Goal: Task Accomplishment & Management: Use online tool/utility

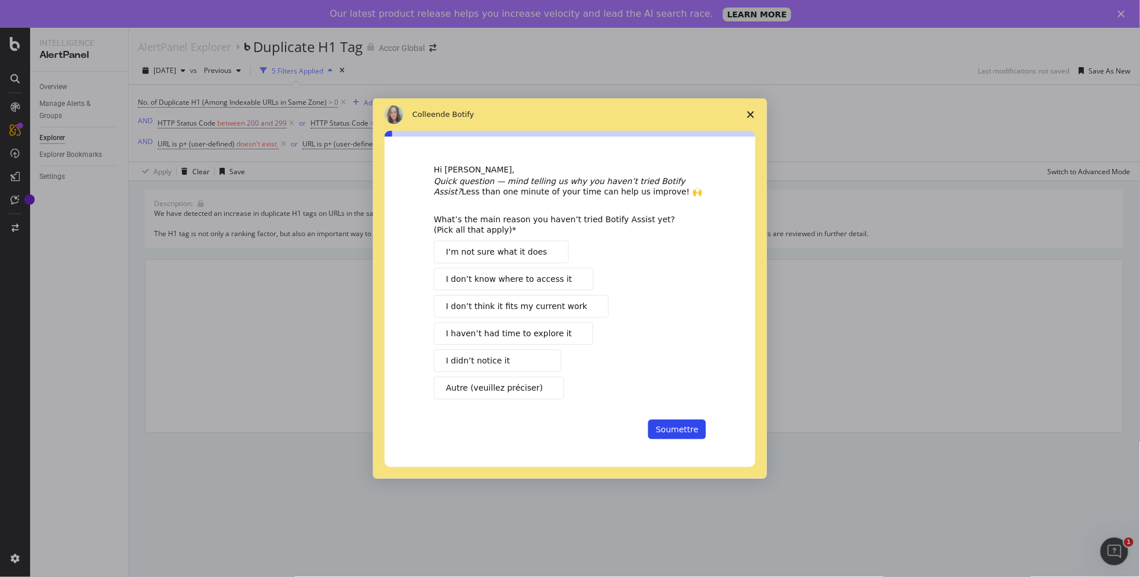
click at [753, 111] on icon "Fermer l'enquête" at bounding box center [750, 114] width 7 height 7
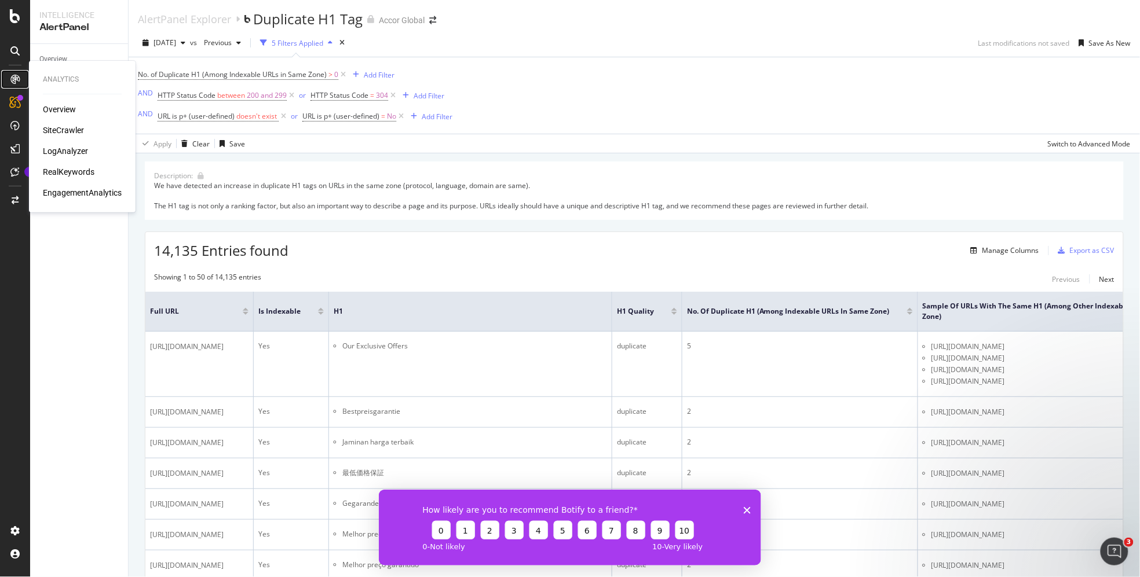
click at [13, 75] on icon at bounding box center [14, 79] width 9 height 9
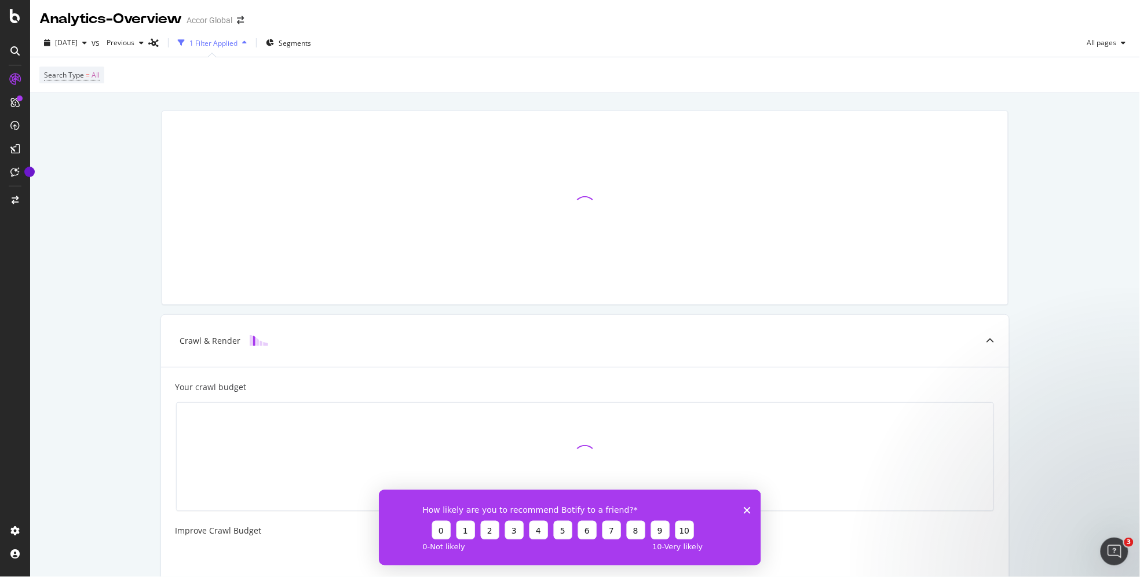
click at [748, 511] on polygon "Fermer l'enquête" at bounding box center [746, 510] width 7 height 7
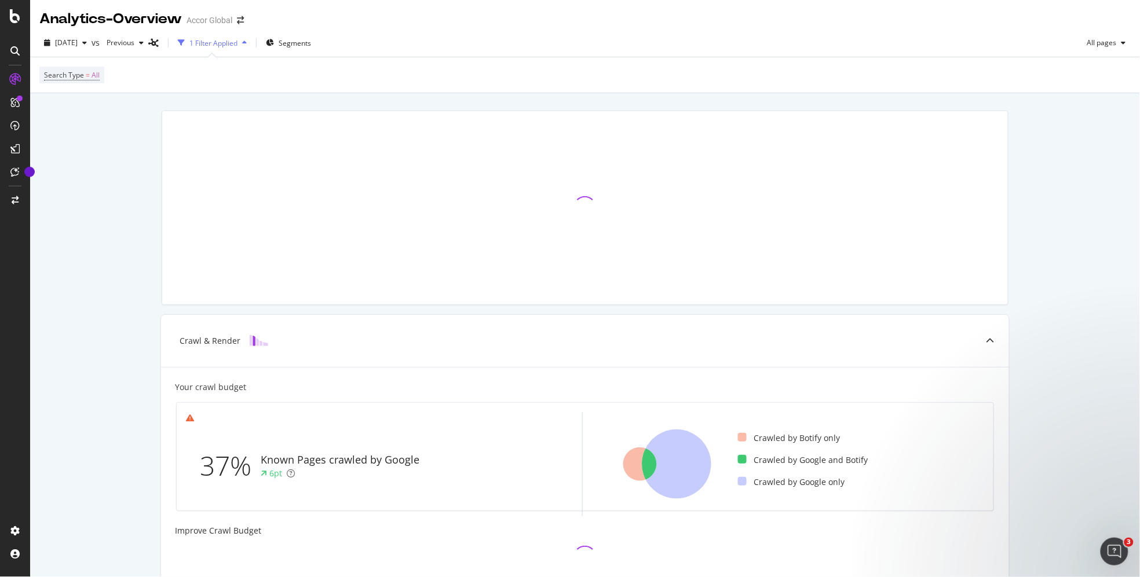
click at [112, 74] on div "Search Type = All" at bounding box center [584, 74] width 1091 height 35
click at [82, 76] on span "Search Type" at bounding box center [64, 75] width 40 height 10
click at [210, 61] on div "Search Type = All" at bounding box center [584, 74] width 1091 height 35
click at [232, 41] on div "1 Filter Applied" at bounding box center [213, 43] width 48 height 10
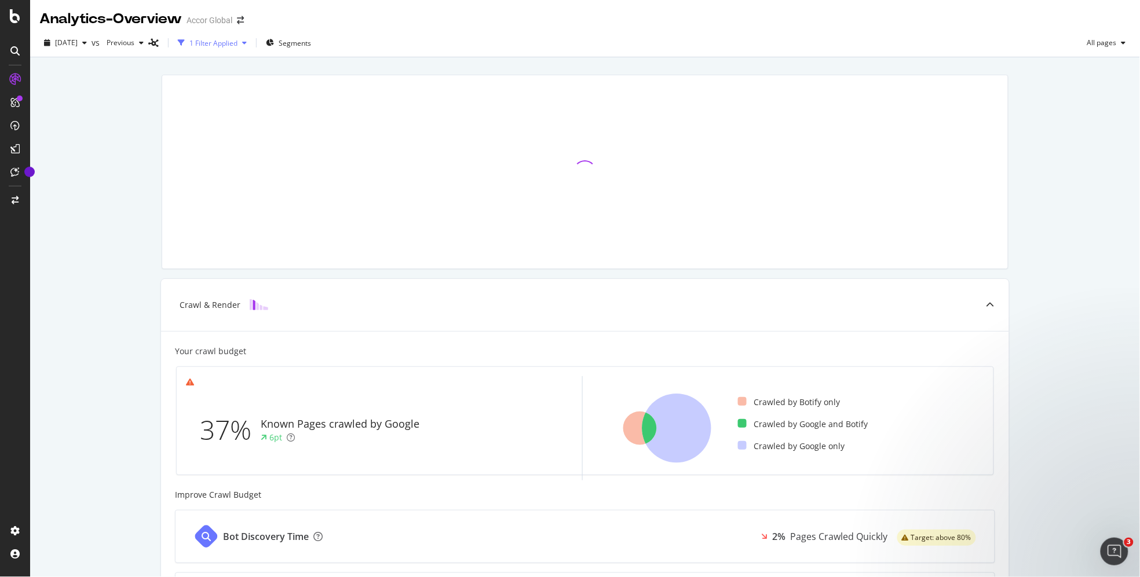
click at [251, 44] on div "button" at bounding box center [244, 42] width 14 height 7
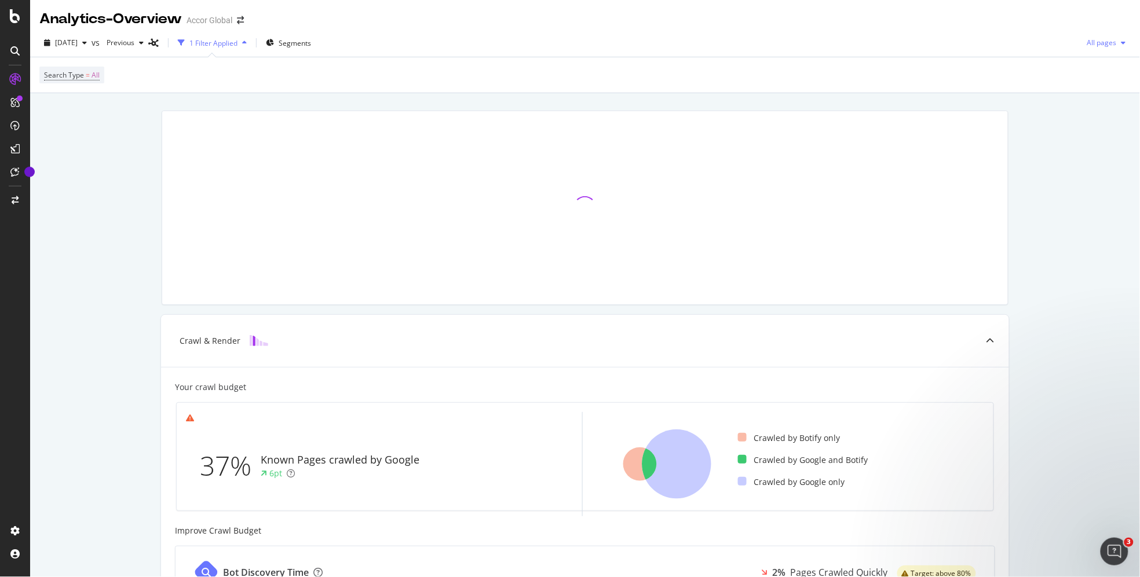
click at [1110, 39] on span "All pages" at bounding box center [1099, 43] width 34 height 10
click at [1063, 181] on div "Crawl & Render Your crawl budget 37% Known Pages crawled by Google 6pt Crawled …" at bounding box center [585, 515] width 1110 height 844
click at [67, 178] on div "CustomReports" at bounding box center [71, 179] width 57 height 12
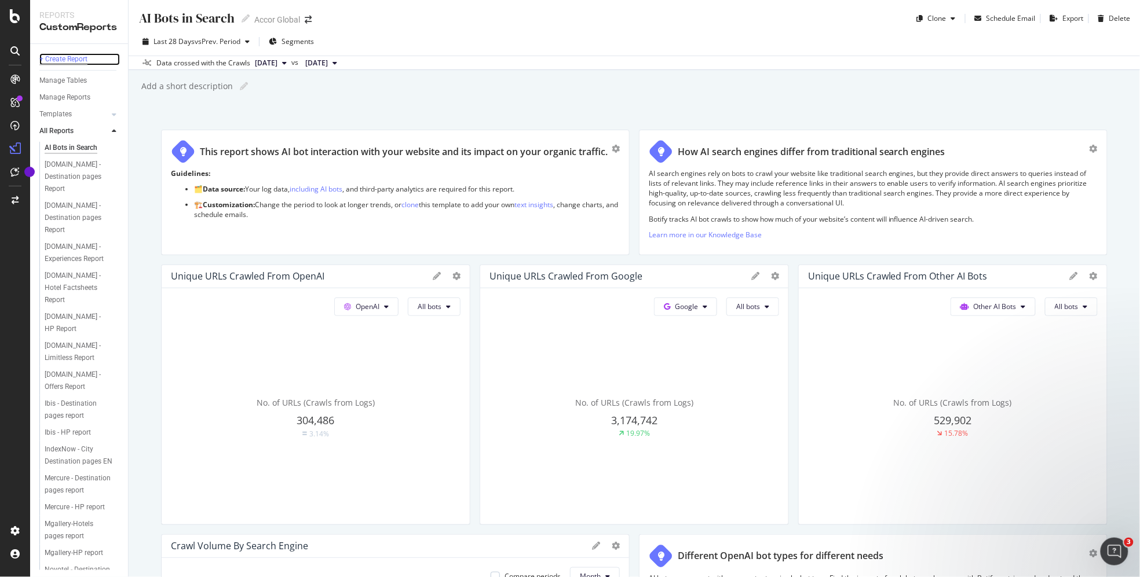
click at [60, 61] on div "+ Create Report" at bounding box center [63, 59] width 48 height 12
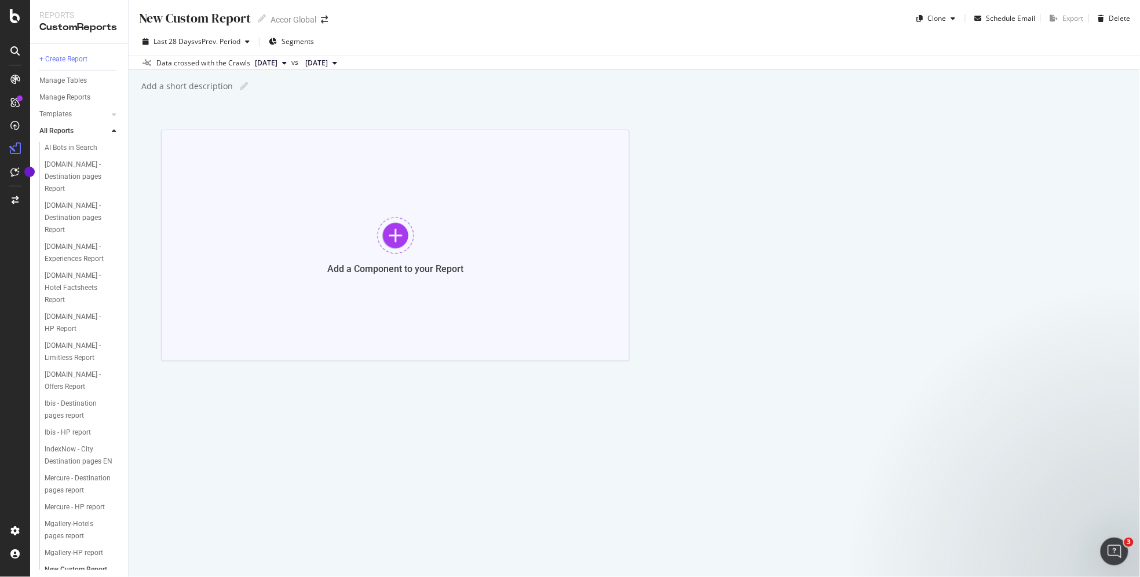
click at [400, 229] on div at bounding box center [395, 235] width 37 height 37
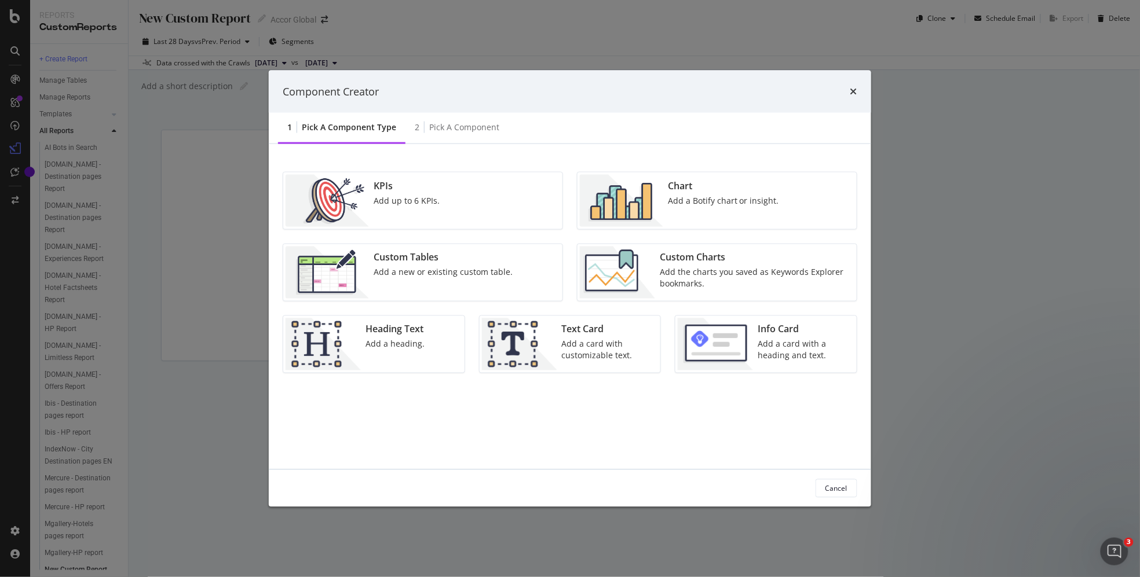
click at [492, 203] on div "KPIs Add up to 6 KPIs." at bounding box center [422, 201] width 279 height 57
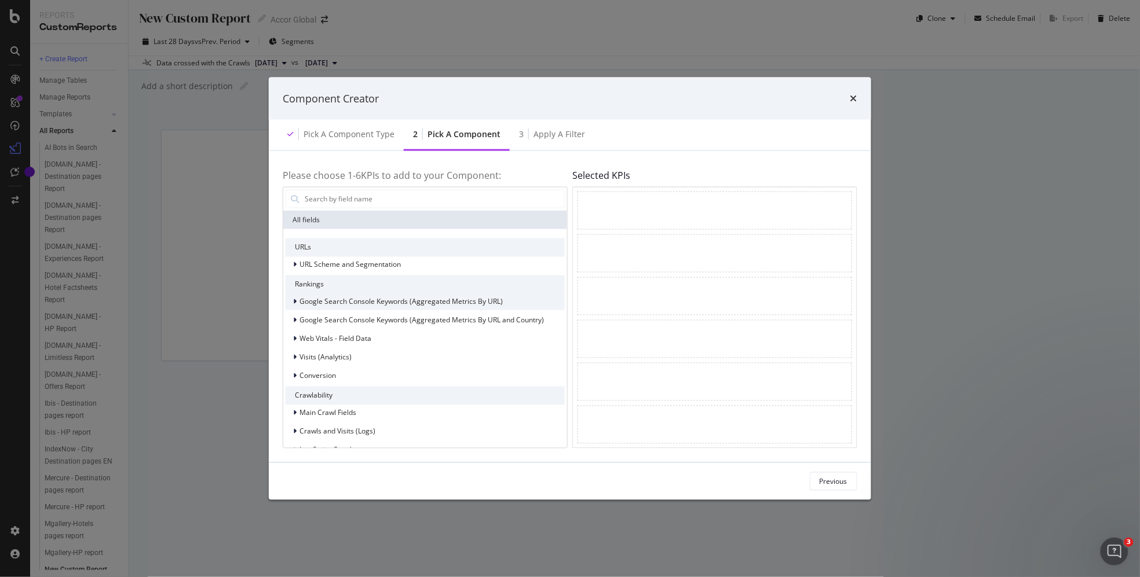
click at [475, 301] on span "Google Search Console Keywords (Aggregated Metrics By URL)" at bounding box center [400, 302] width 203 height 10
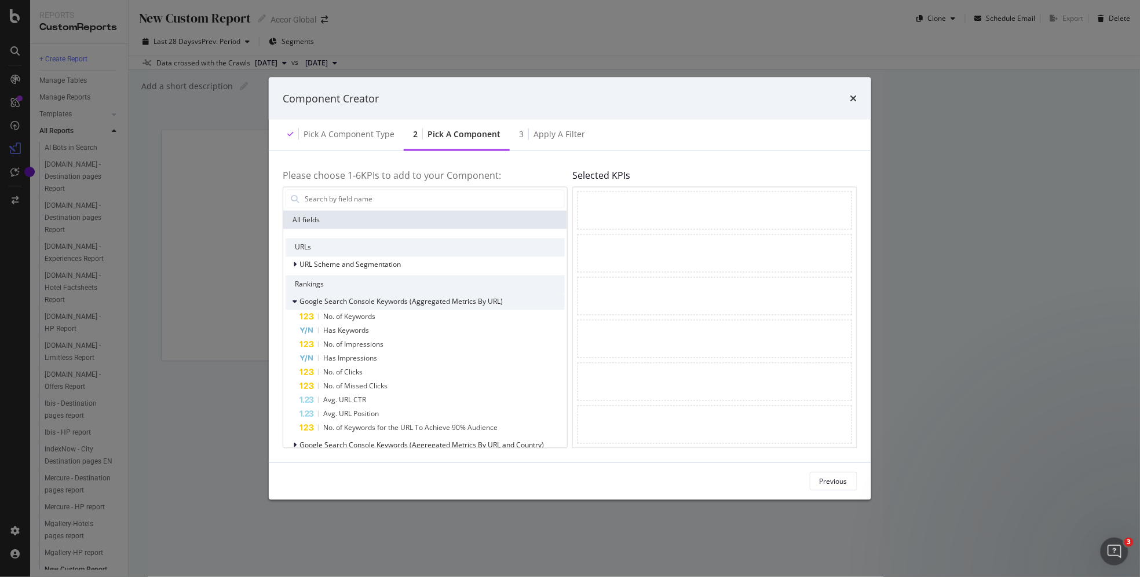
click at [476, 301] on span "Google Search Console Keywords (Aggregated Metrics By URL)" at bounding box center [400, 302] width 203 height 10
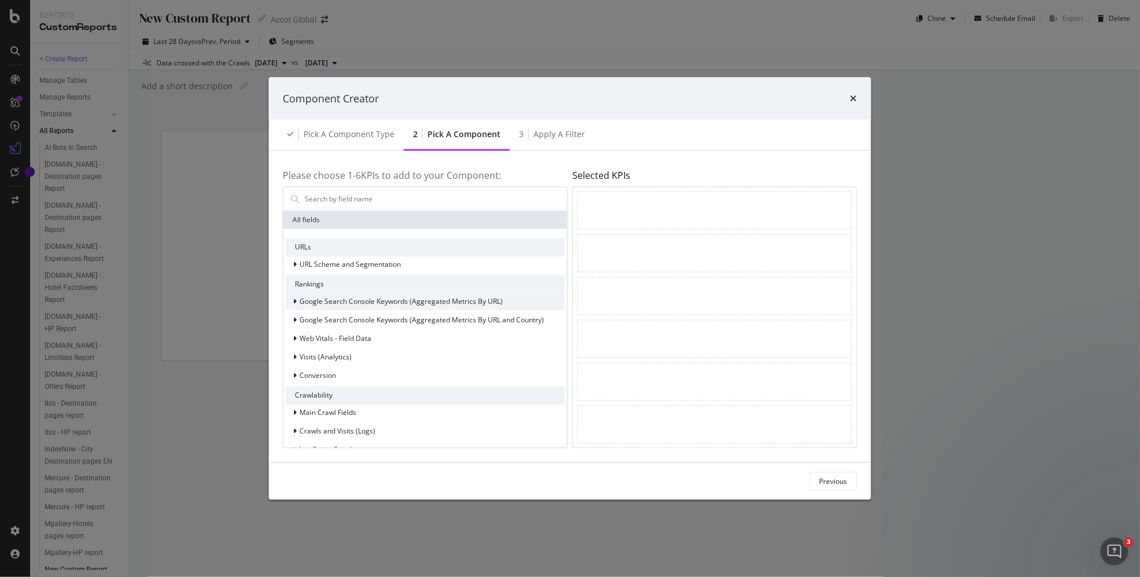
click at [476, 301] on span "Google Search Console Keywords (Aggregated Metrics By URL)" at bounding box center [400, 302] width 203 height 10
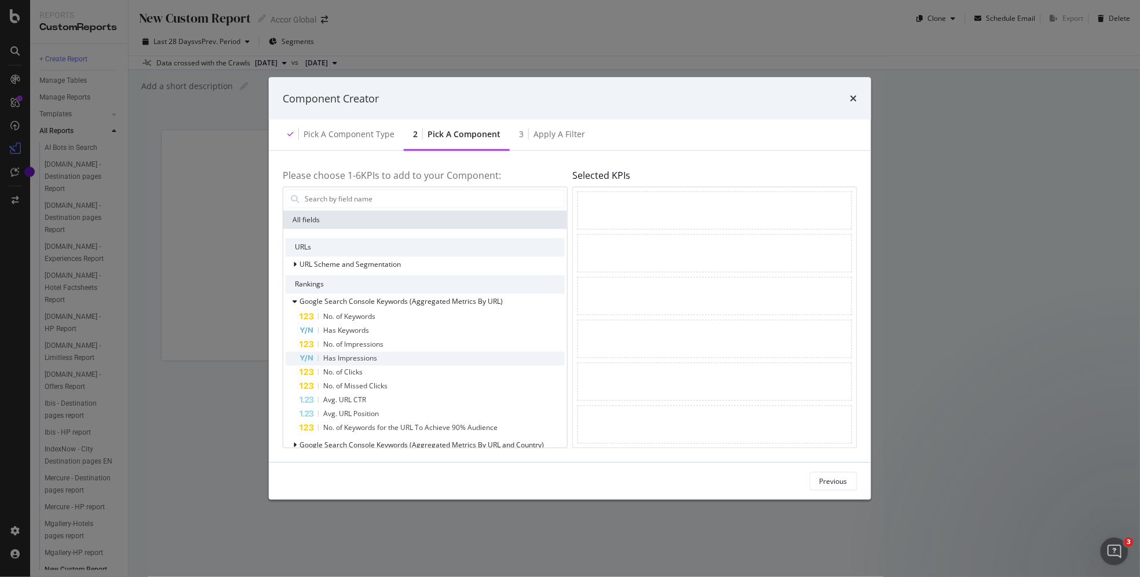
click at [427, 360] on div "Has Impressions" at bounding box center [431, 359] width 265 height 14
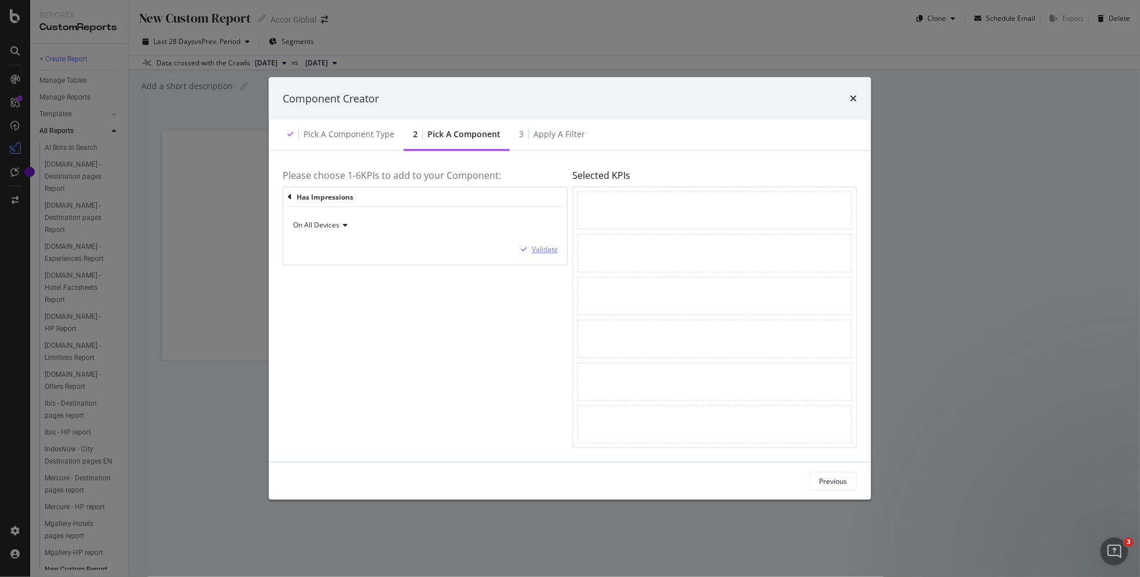
click at [530, 251] on div "modal" at bounding box center [524, 250] width 16 height 7
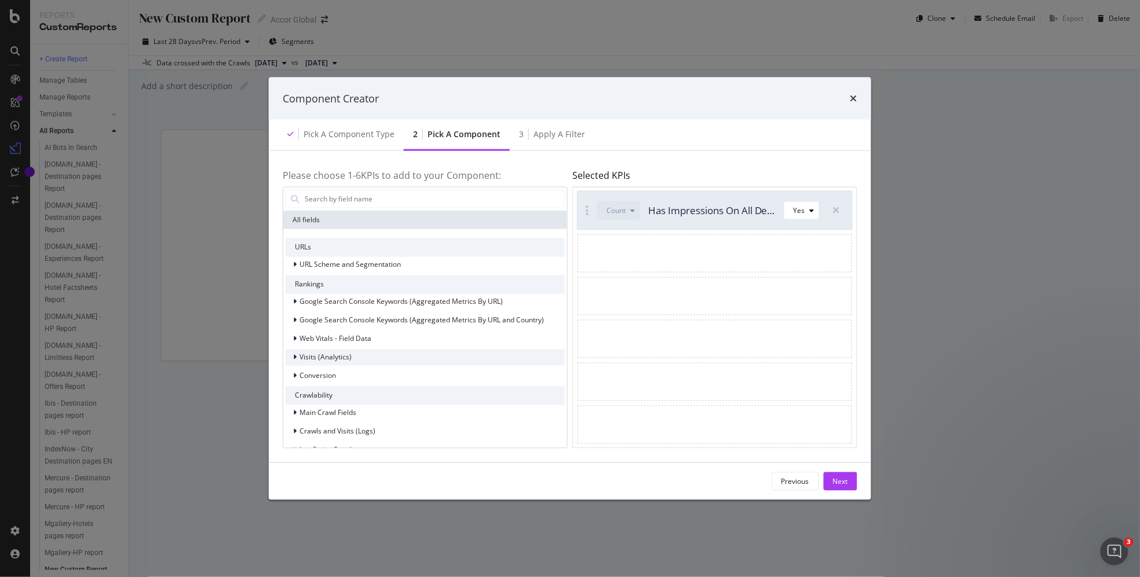
click at [295, 358] on icon "modal" at bounding box center [294, 357] width 3 height 7
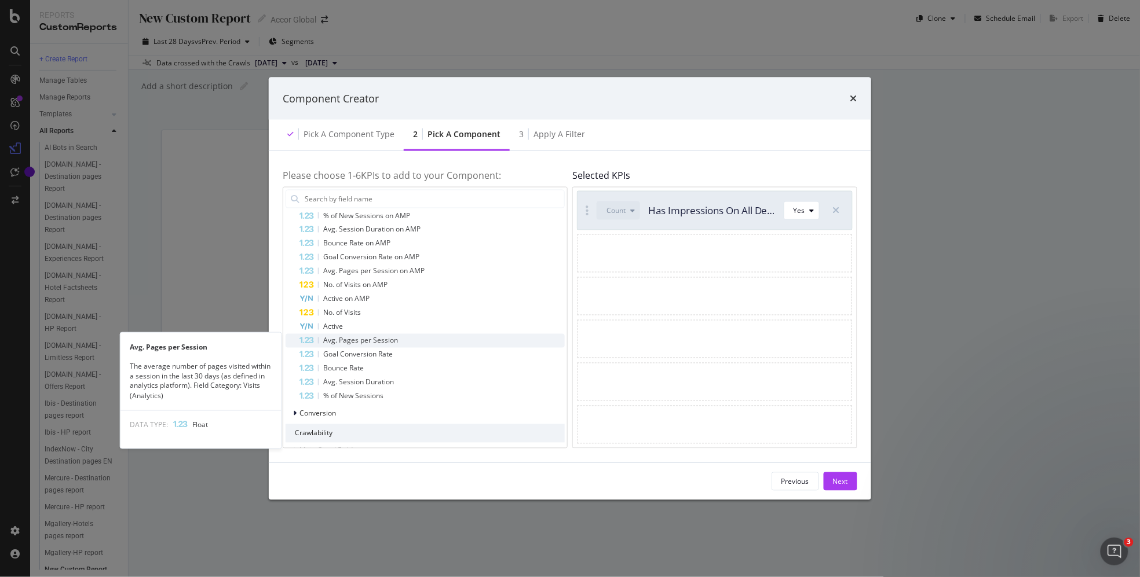
scroll to position [158, 0]
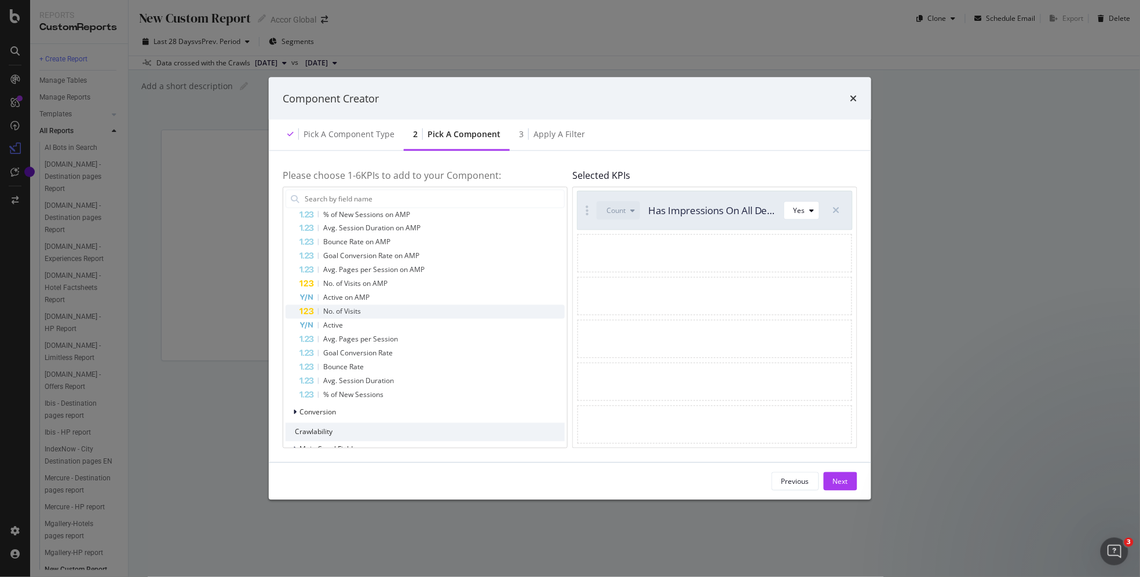
click at [357, 310] on span "No. of Visits" at bounding box center [342, 311] width 38 height 10
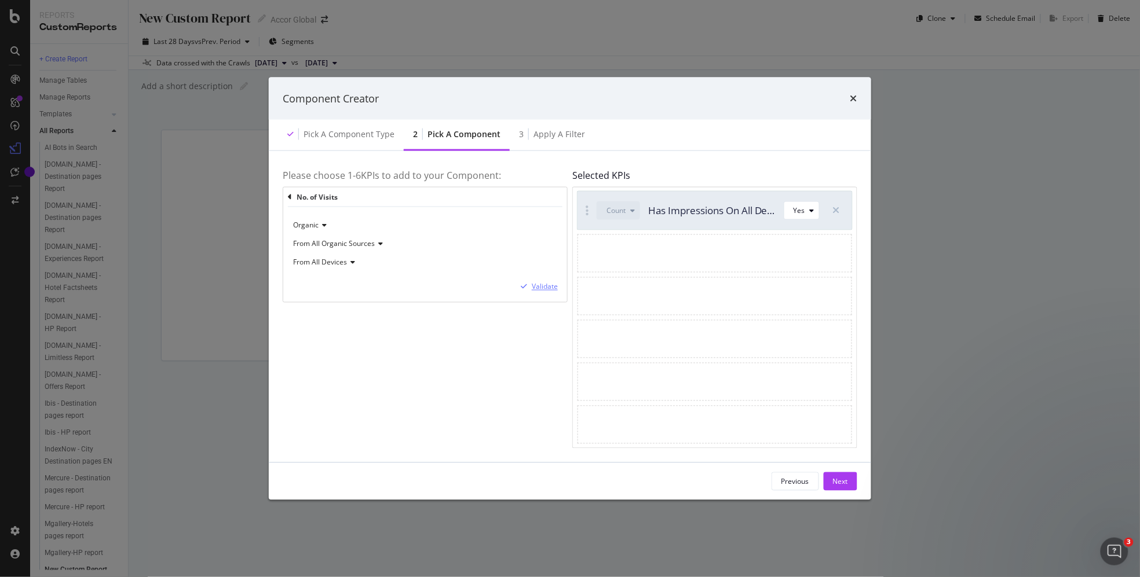
click at [535, 290] on div "Validate" at bounding box center [545, 287] width 26 height 10
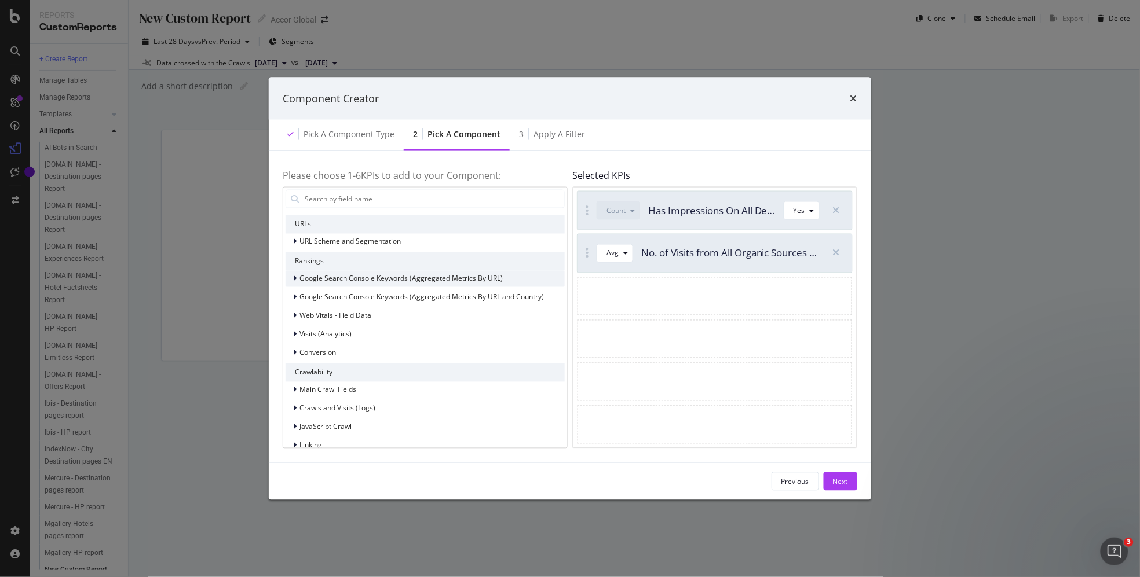
scroll to position [24, 0]
click at [317, 355] on span "Conversion" at bounding box center [317, 352] width 36 height 10
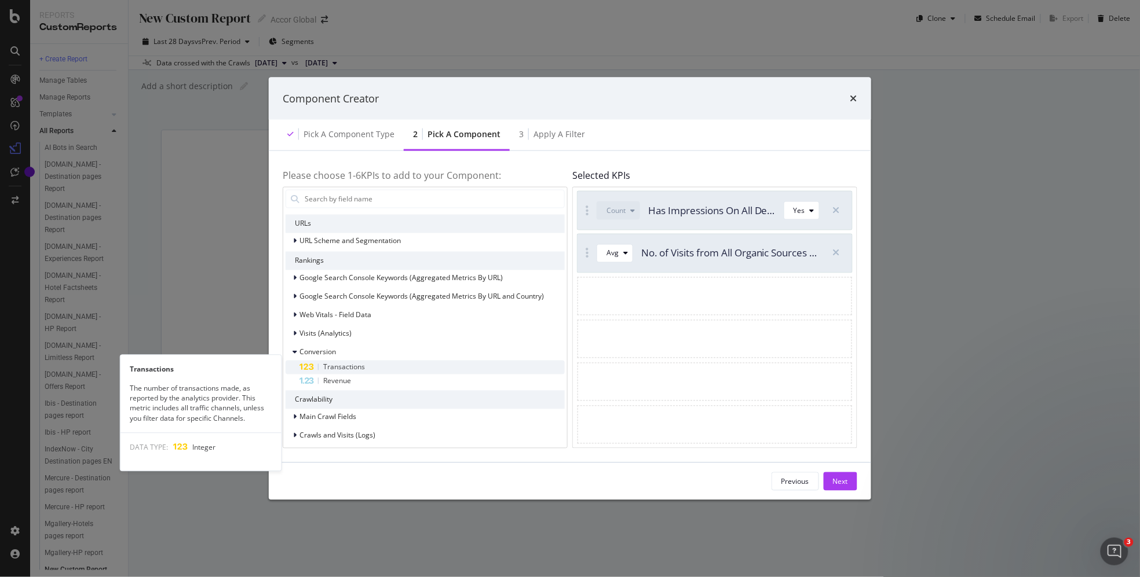
scroll to position [42, 0]
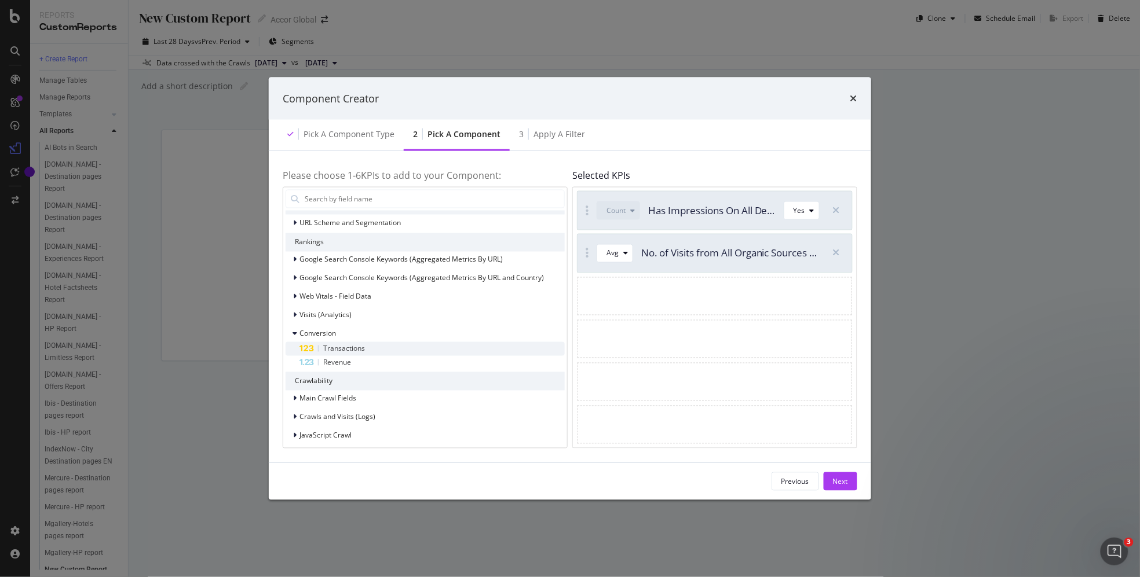
click at [353, 351] on span "Transactions" at bounding box center [344, 348] width 42 height 10
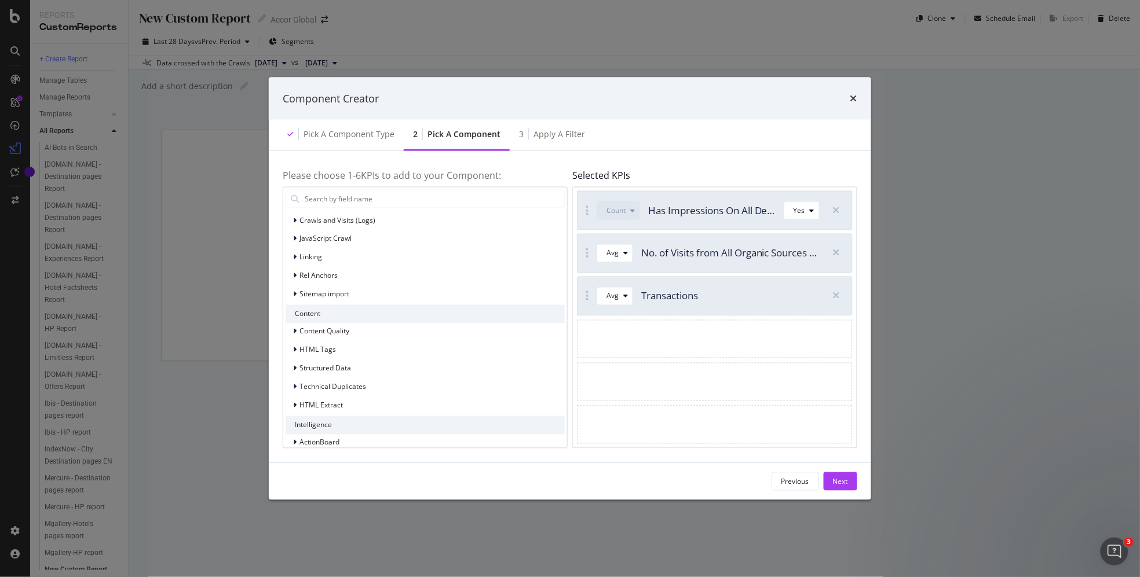
scroll to position [242, 0]
click at [301, 347] on span "HTML Tags" at bounding box center [317, 348] width 36 height 10
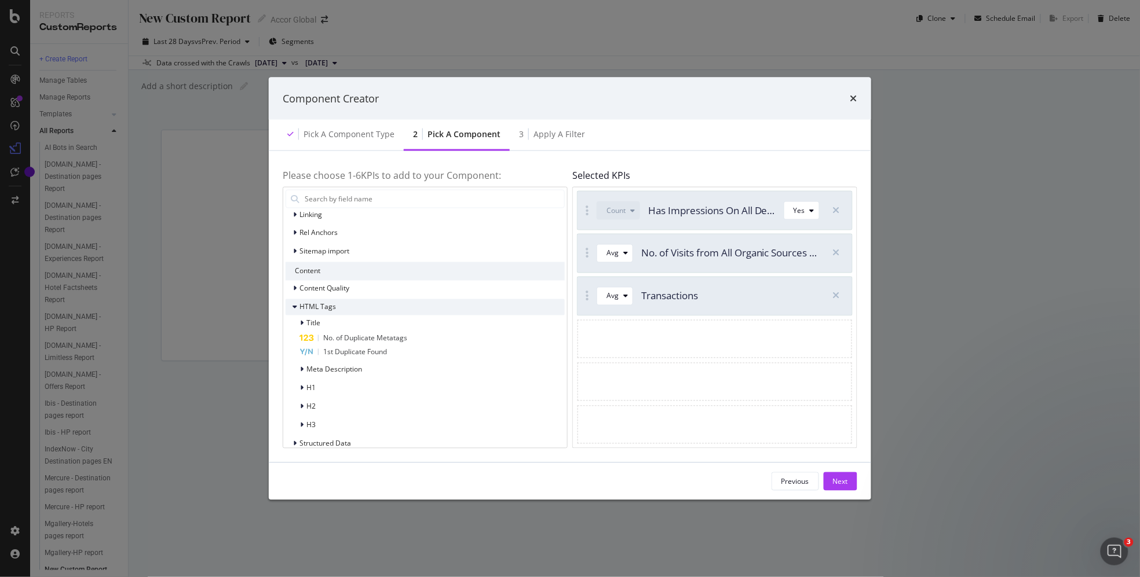
scroll to position [283, 0]
click at [320, 388] on div "H1" at bounding box center [425, 387] width 279 height 16
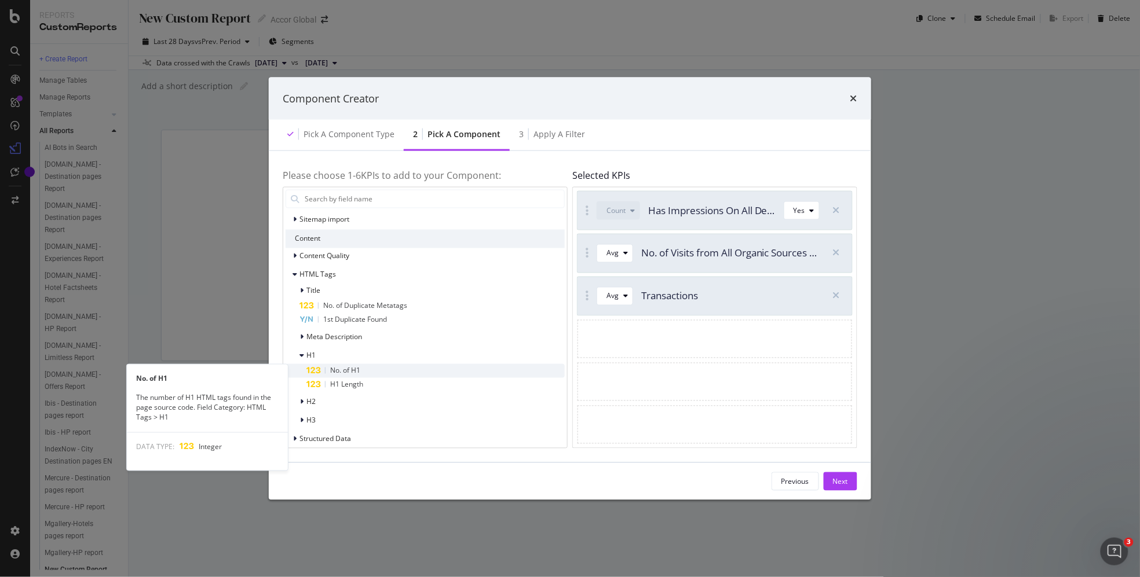
scroll to position [312, 0]
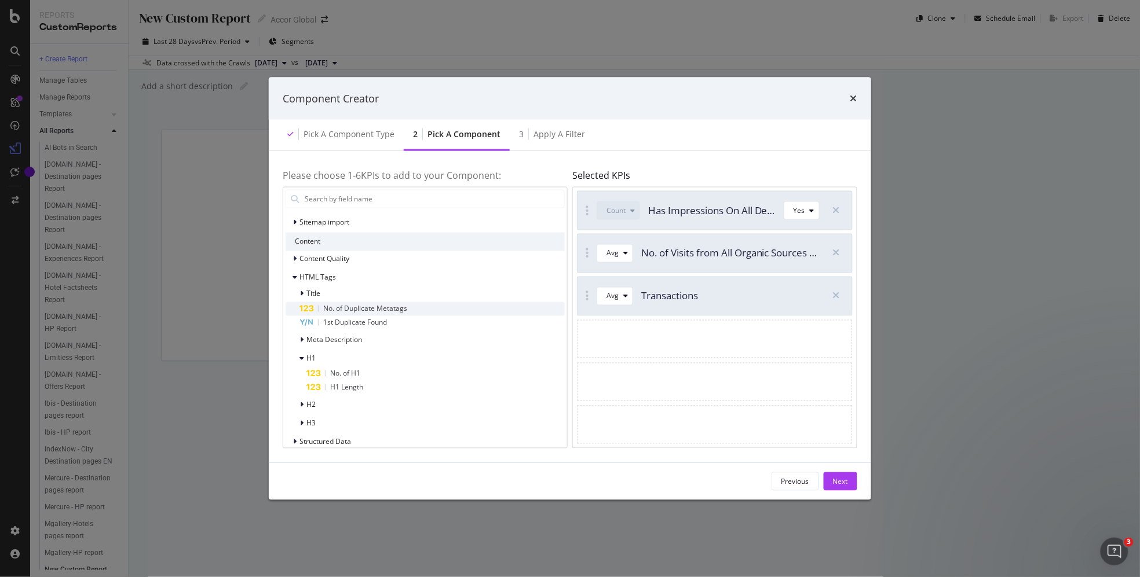
click at [352, 309] on span "No. of Duplicate Metatags" at bounding box center [365, 308] width 84 height 10
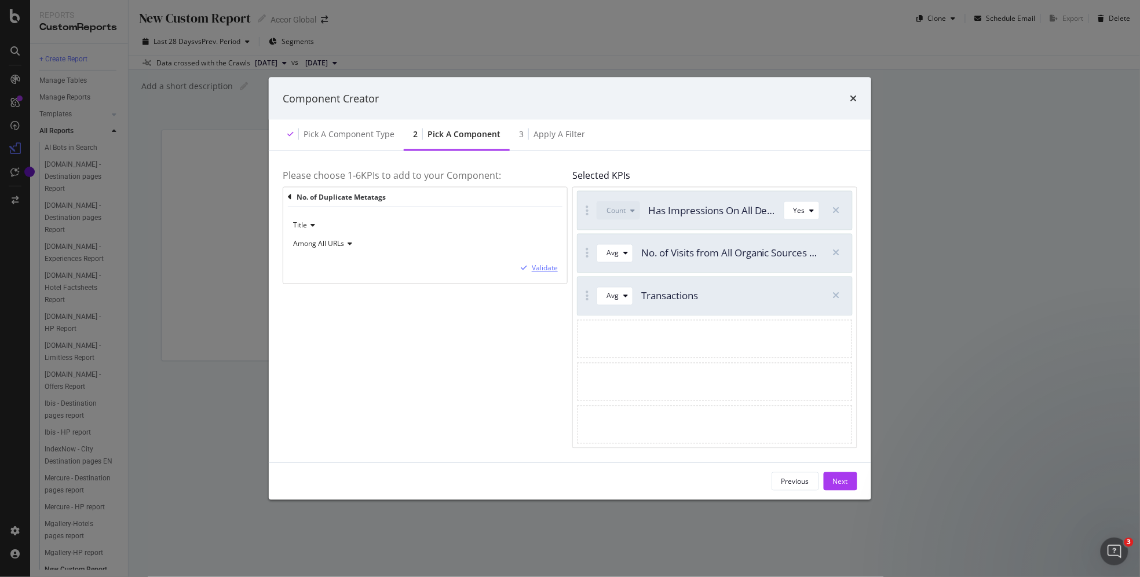
click at [544, 267] on div "Validate" at bounding box center [545, 269] width 26 height 10
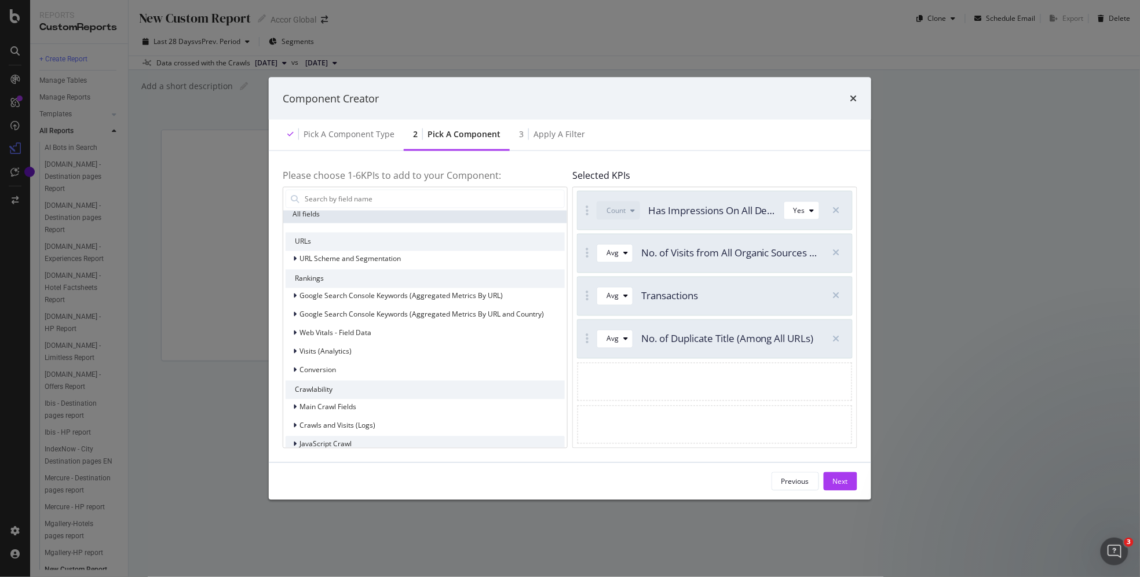
scroll to position [0, 0]
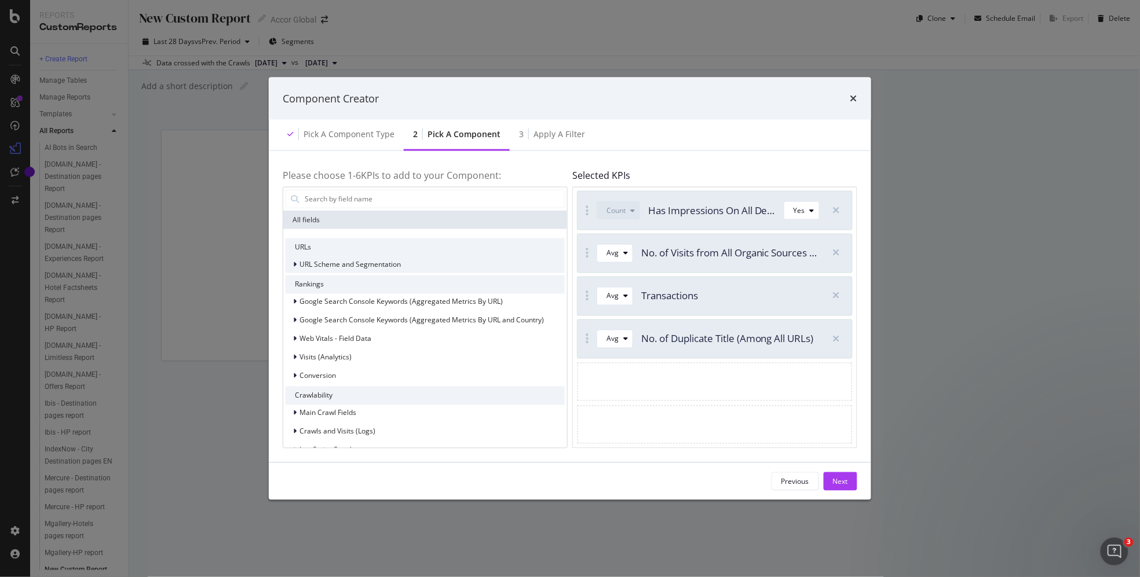
click at [295, 265] on icon "modal" at bounding box center [294, 264] width 3 height 7
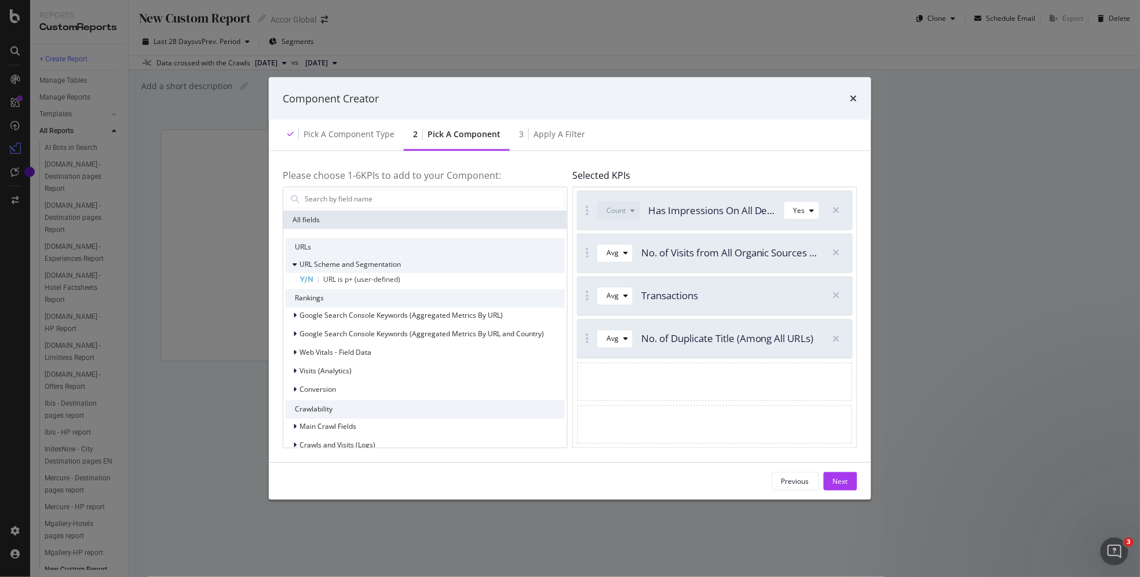
click at [295, 265] on icon "modal" at bounding box center [294, 264] width 5 height 7
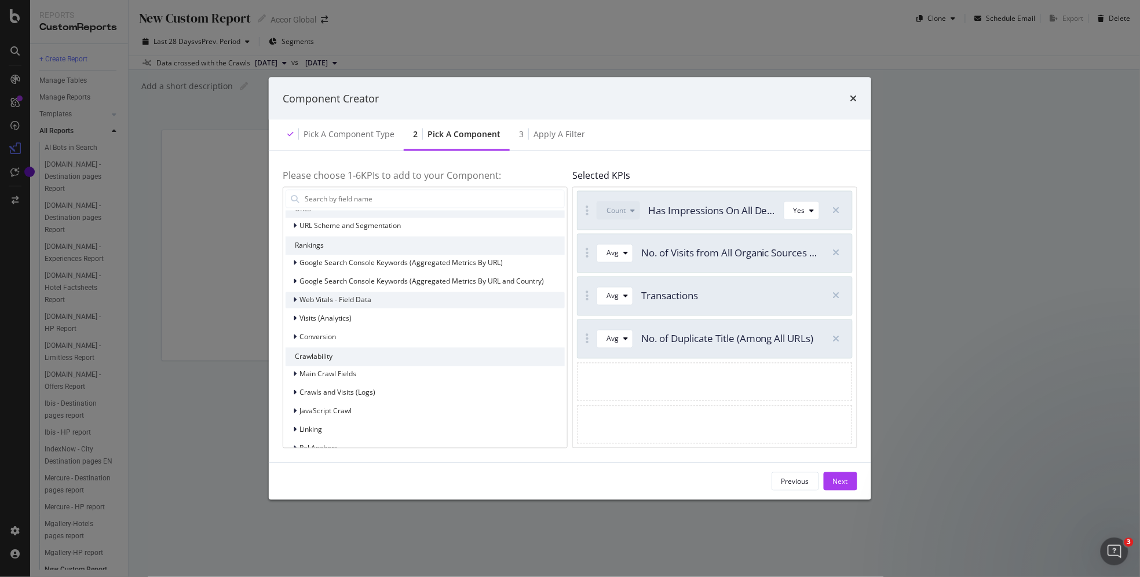
scroll to position [45, 0]
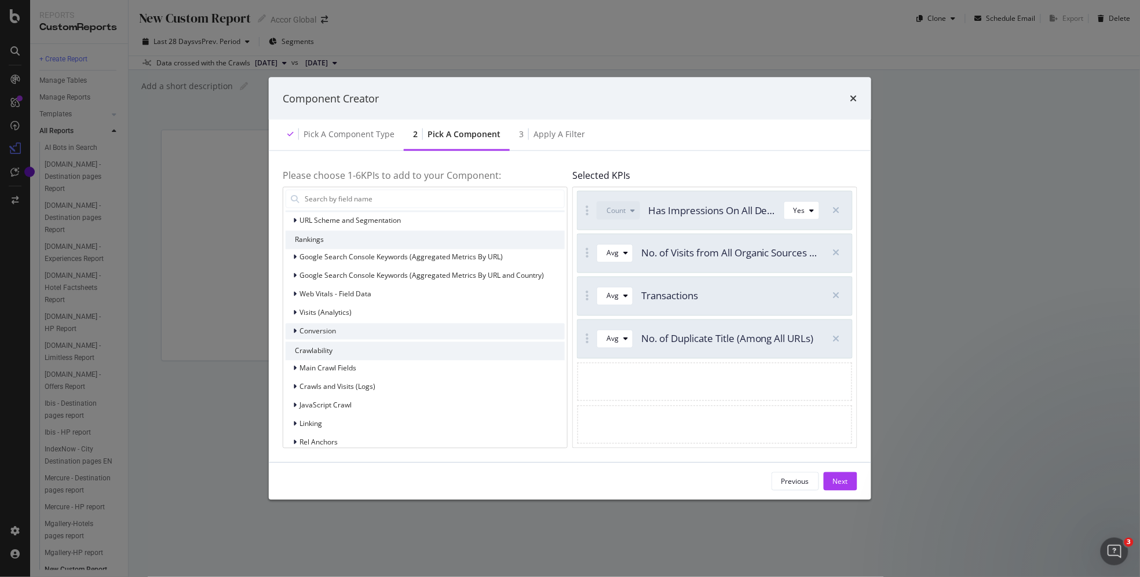
click at [297, 329] on div "modal" at bounding box center [295, 331] width 7 height 12
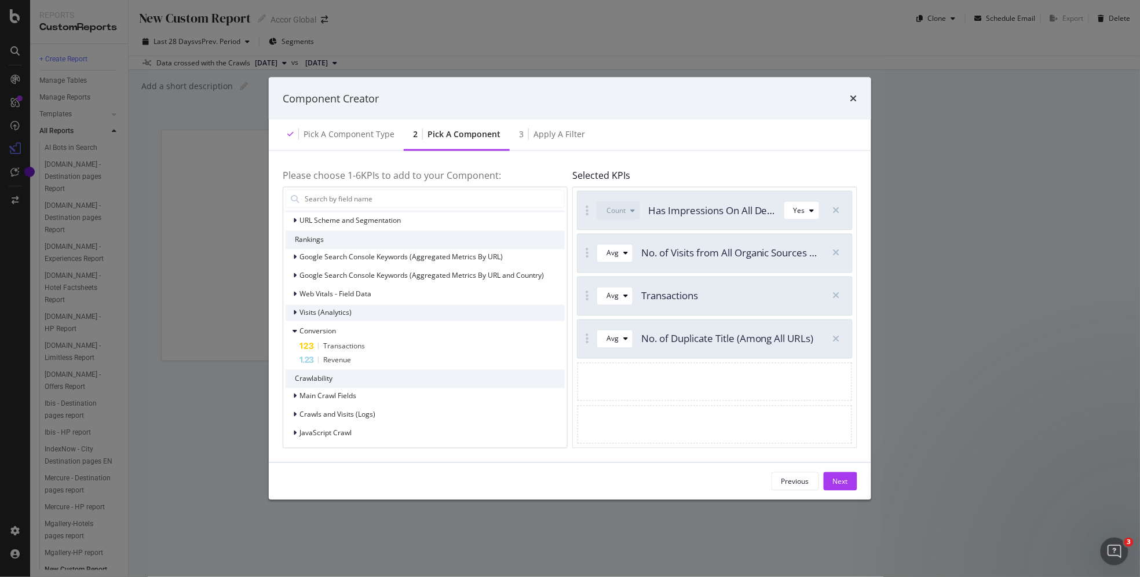
click at [293, 316] on div "modal" at bounding box center [295, 313] width 7 height 12
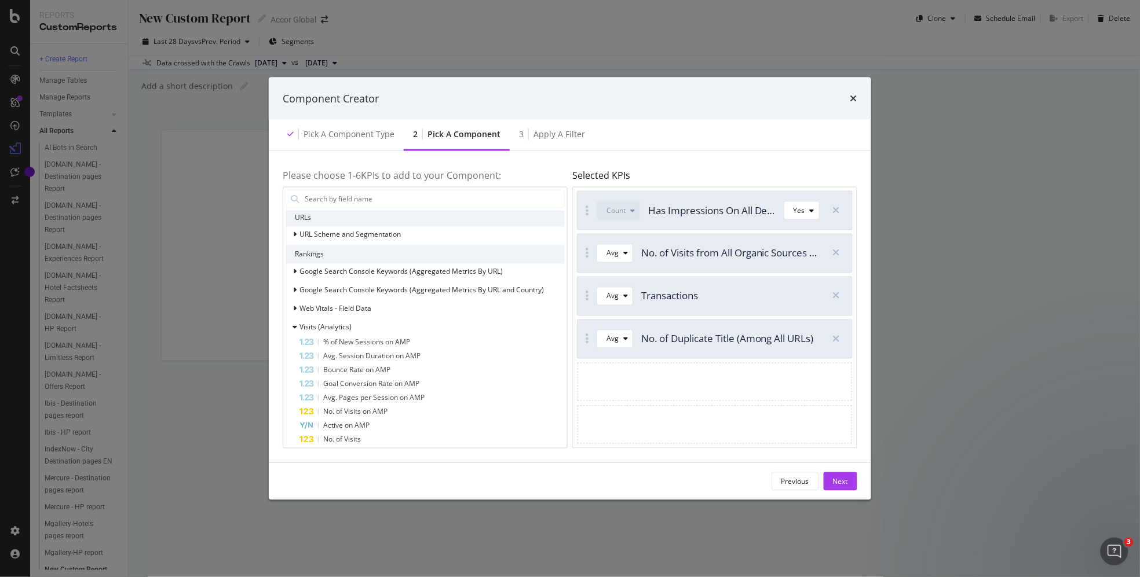
scroll to position [25, 0]
click at [295, 278] on icon "modal" at bounding box center [294, 276] width 3 height 7
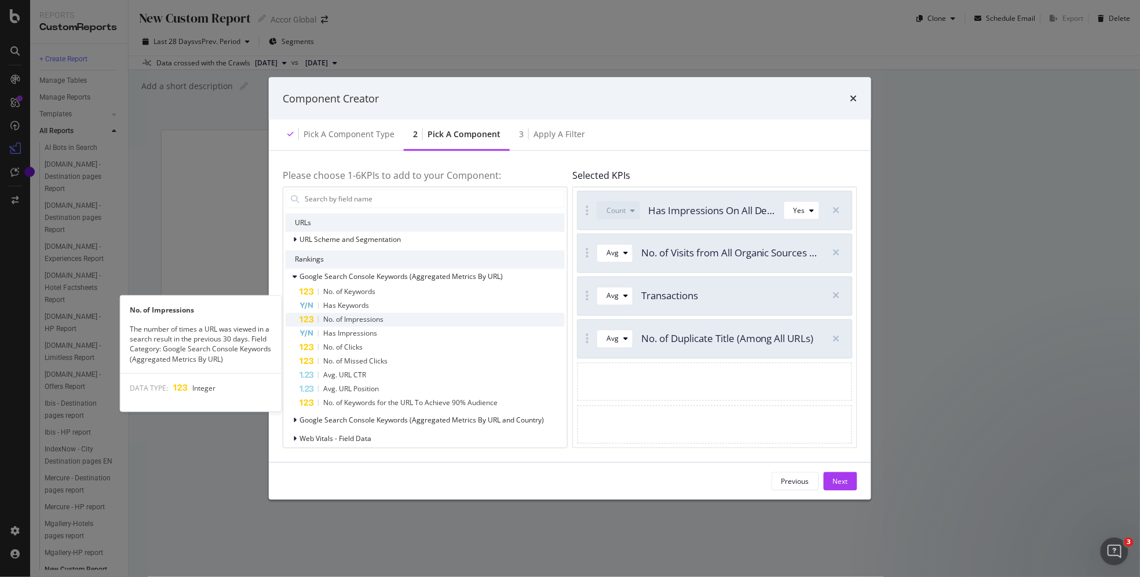
scroll to position [67, 0]
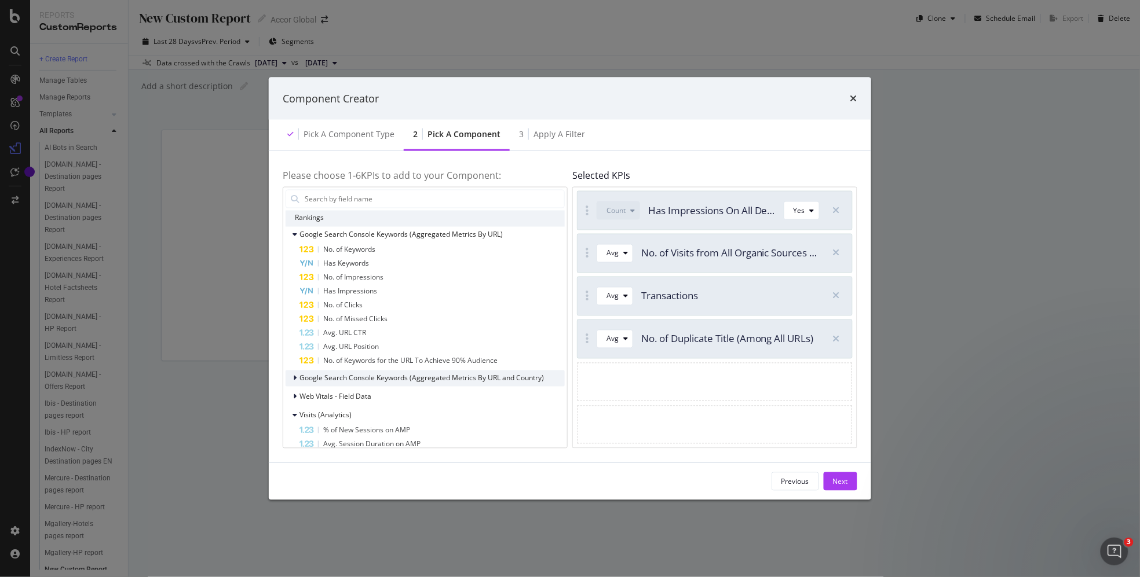
click at [295, 377] on icon "modal" at bounding box center [294, 378] width 3 height 7
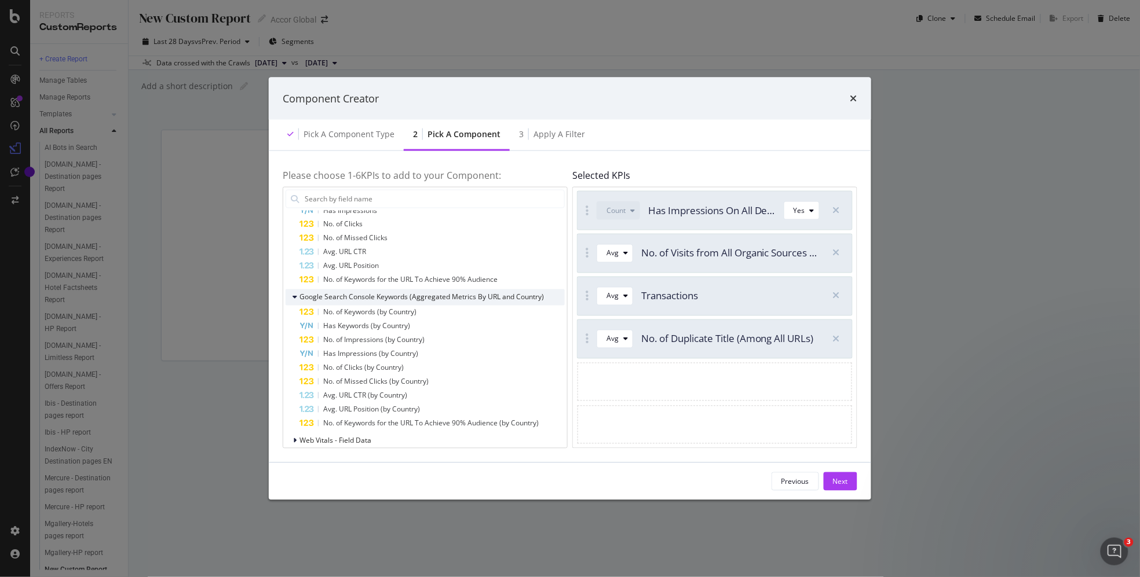
scroll to position [166, 0]
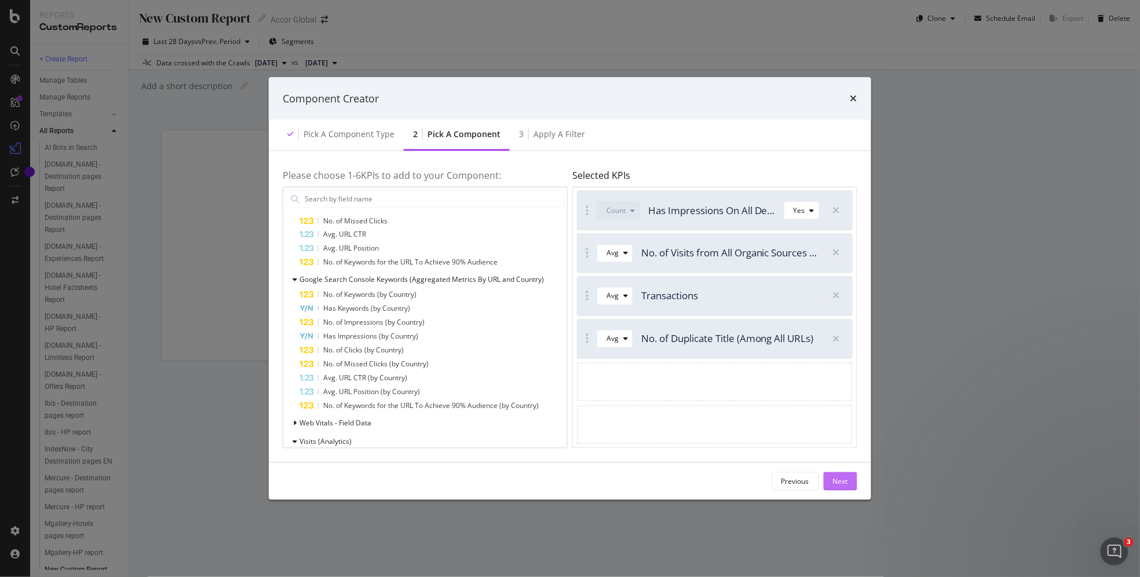
click at [839, 484] on div "Next" at bounding box center [840, 482] width 15 height 10
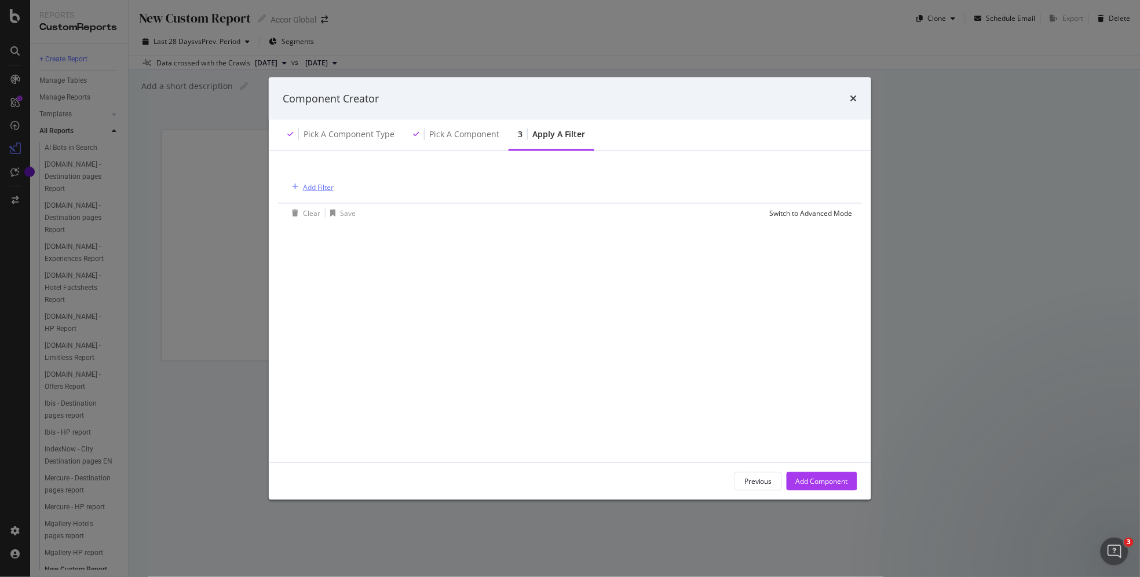
click at [310, 182] on div "Add Filter" at bounding box center [318, 187] width 31 height 10
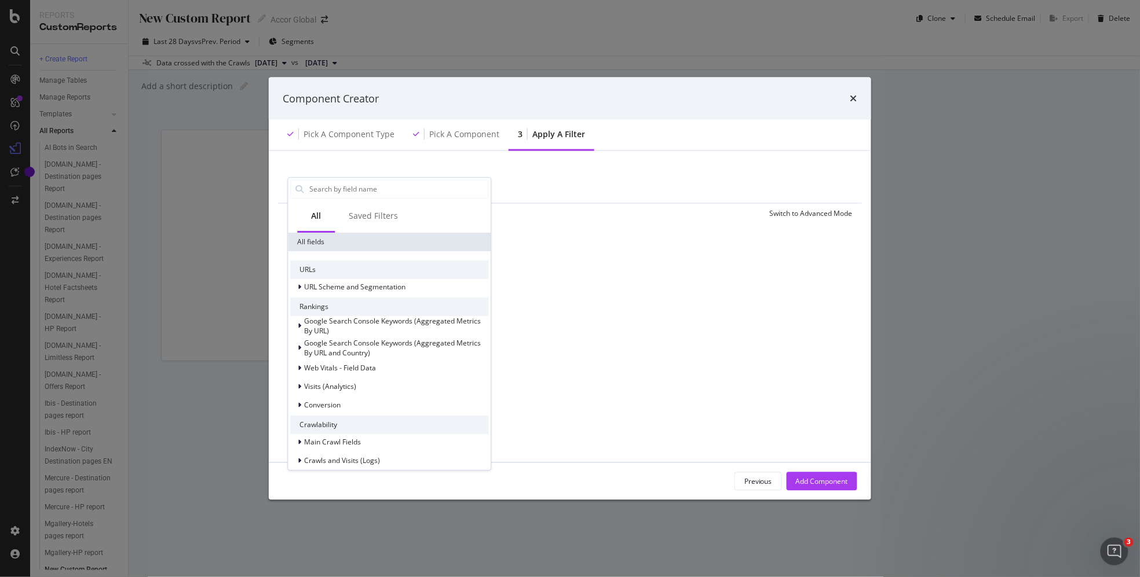
click at [542, 180] on div "Add Filter" at bounding box center [569, 187] width 565 height 34
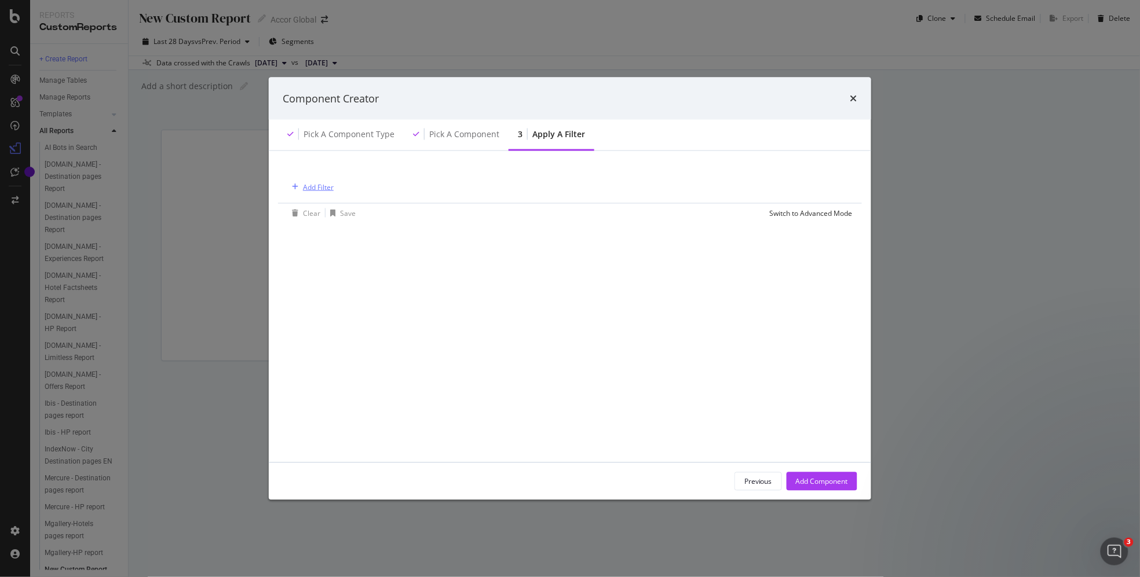
click at [298, 185] on icon "modal" at bounding box center [295, 187] width 6 height 7
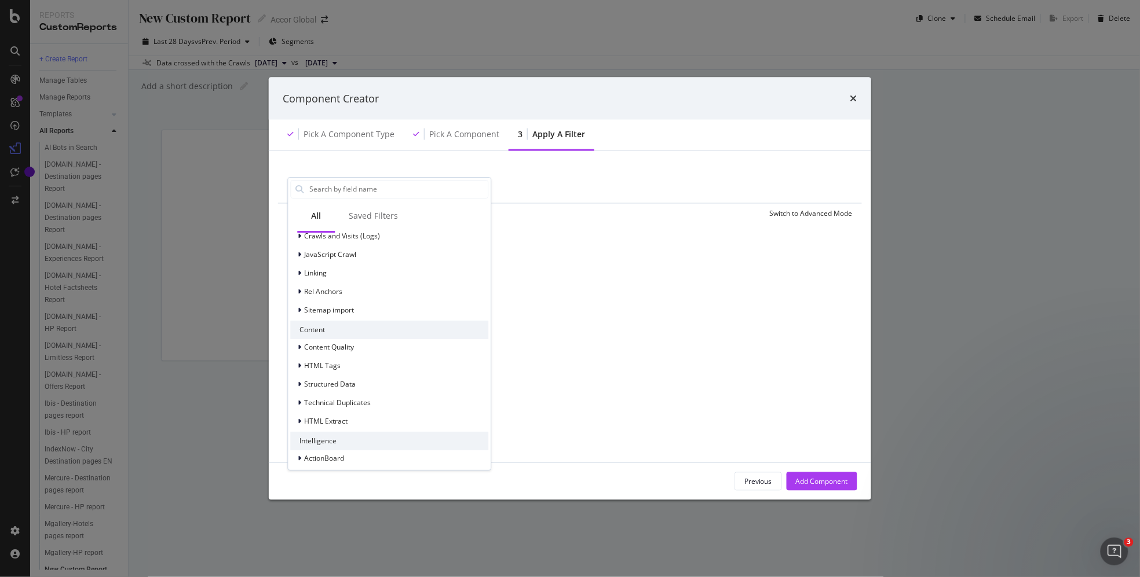
scroll to position [230, 0]
click at [637, 226] on div "Add Filter Clear Save Switch to Advanced Mode All Saved Filters All fields URLs…" at bounding box center [570, 307] width 575 height 284
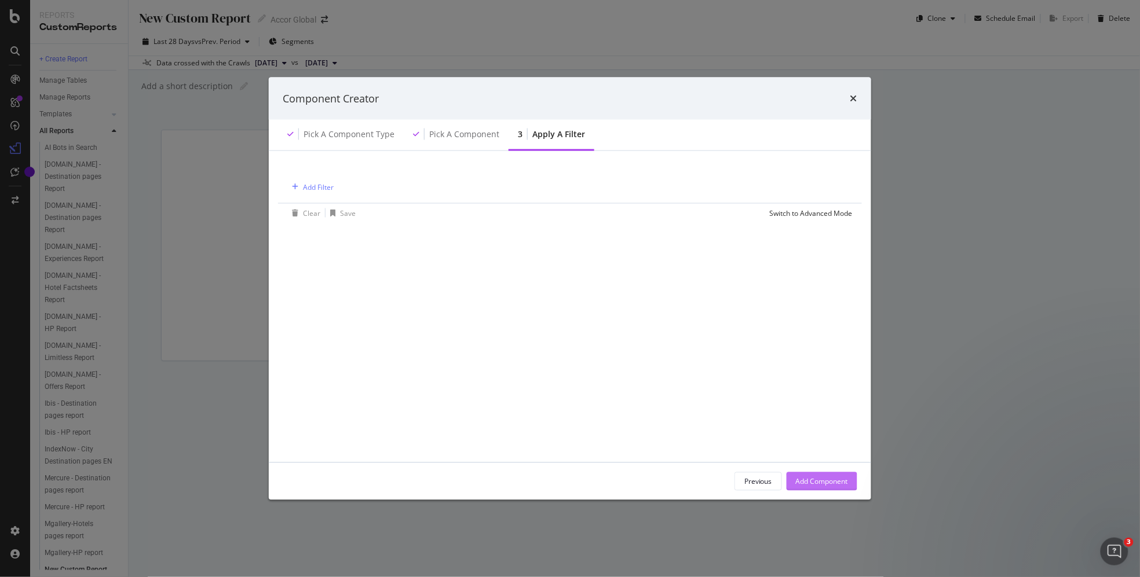
click at [806, 479] on div "Add Component" at bounding box center [822, 482] width 52 height 10
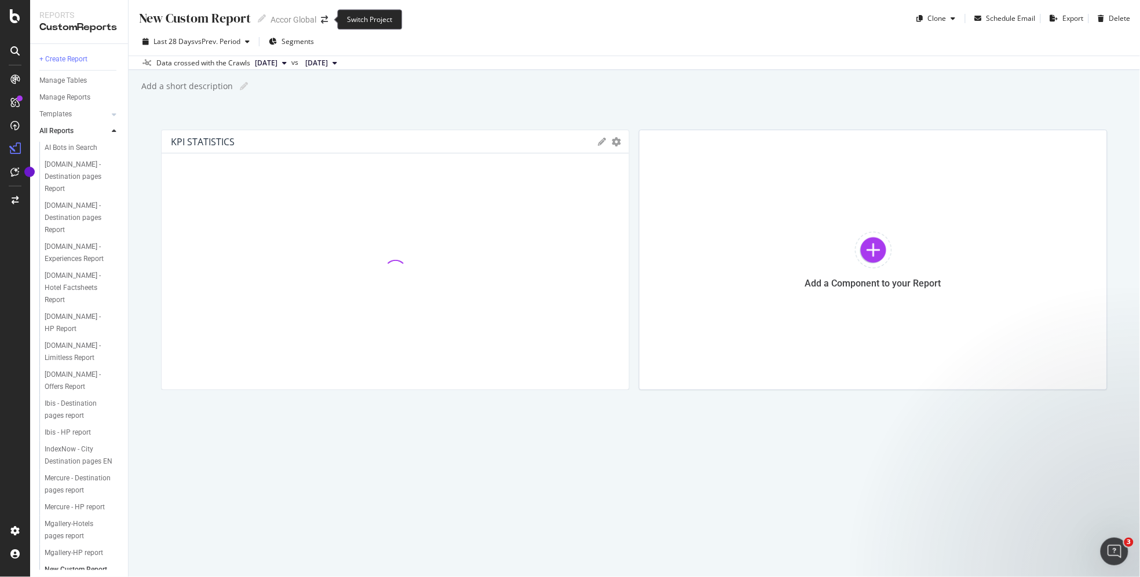
click at [320, 17] on span at bounding box center [324, 20] width 16 height 8
click at [321, 21] on icon "arrow-right-arrow-left" at bounding box center [324, 20] width 7 height 8
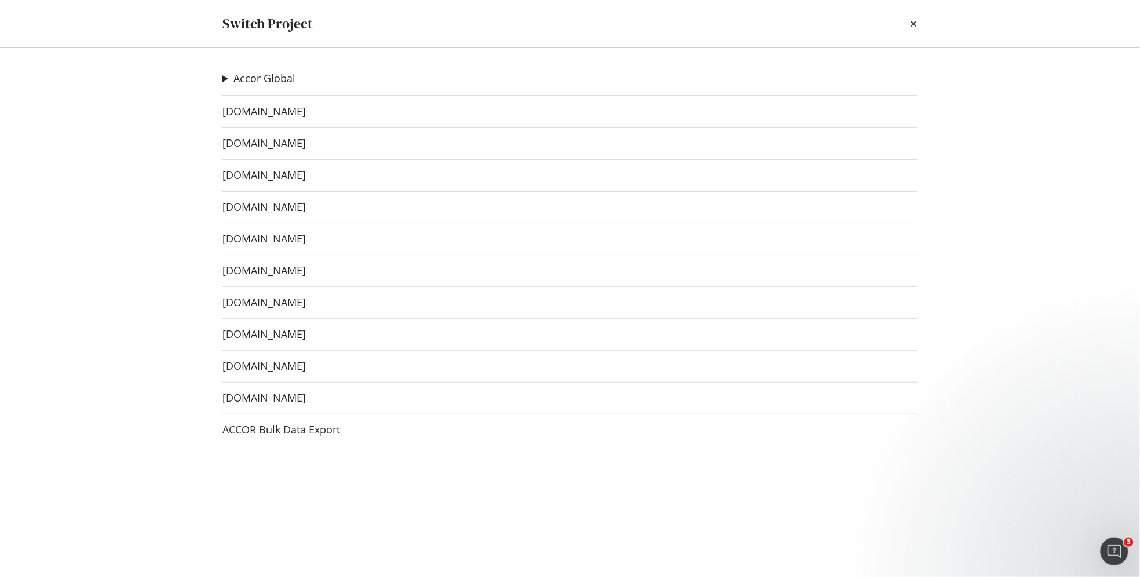
click at [224, 78] on summary "Accor Global" at bounding box center [258, 78] width 73 height 15
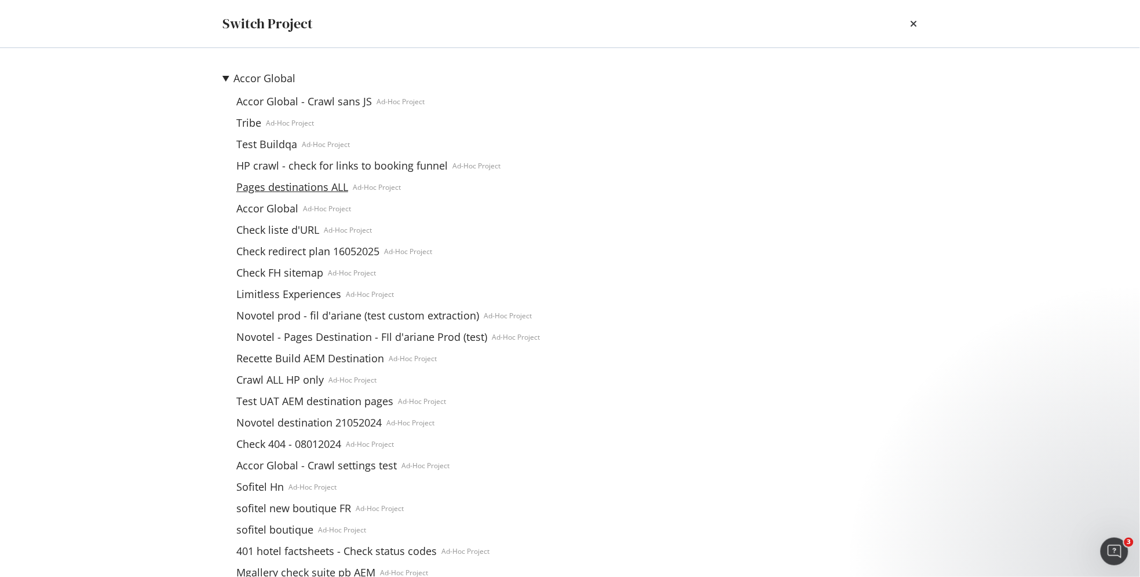
click at [279, 187] on link "Pages destinations ALL" at bounding box center [292, 187] width 121 height 12
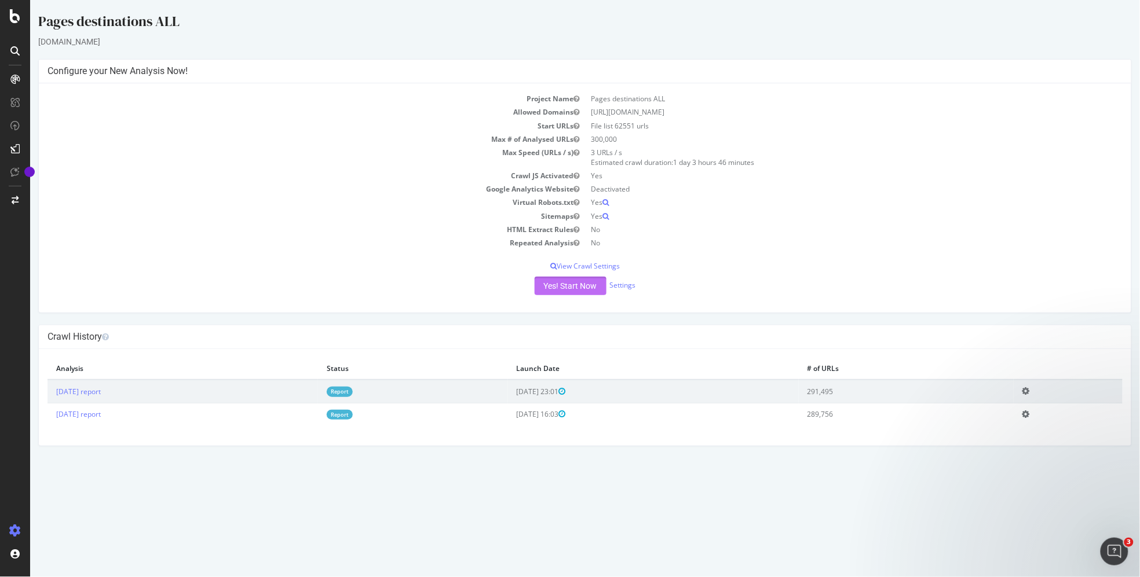
click at [562, 285] on button "Yes! Start Now" at bounding box center [570, 286] width 72 height 19
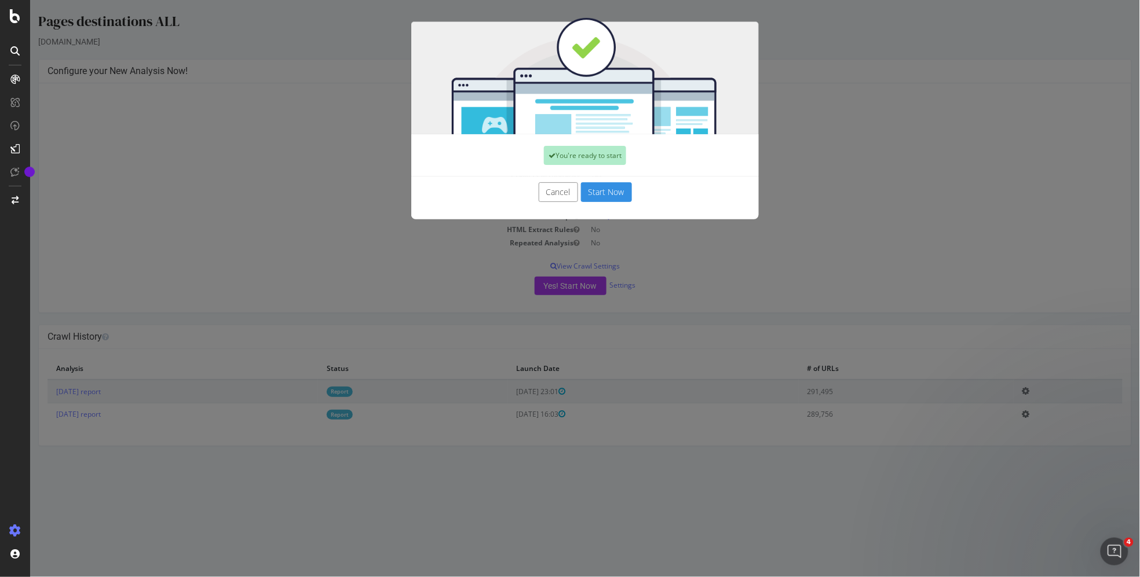
click at [603, 191] on button "Start Now" at bounding box center [605, 192] width 51 height 20
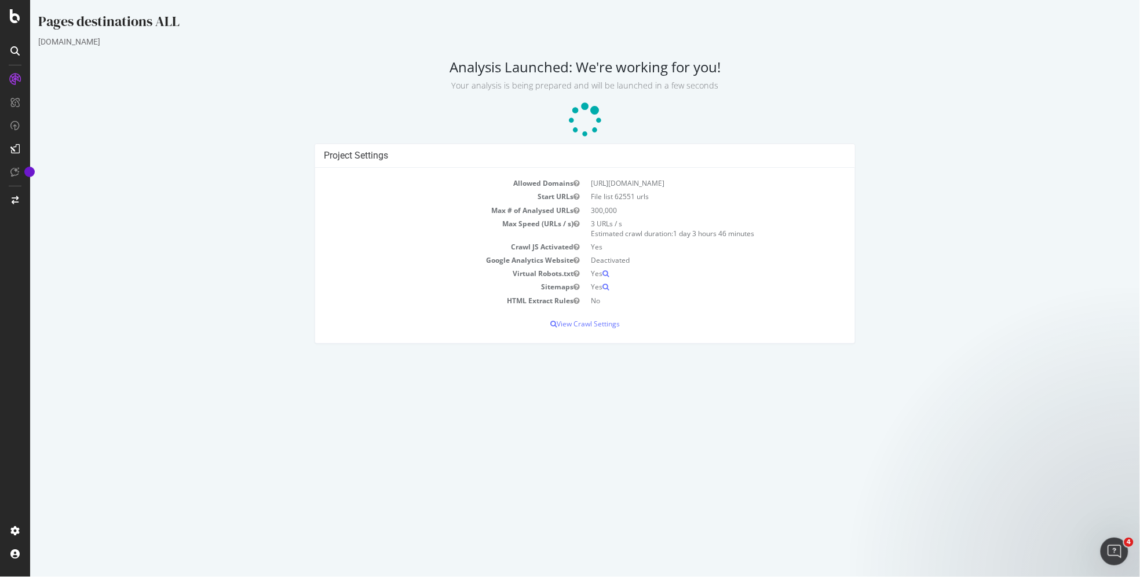
click at [987, 87] on p "Your analysis is being prepared and will be launched in a few seconds" at bounding box center [584, 83] width 1093 height 16
click at [1088, 86] on p "Your analysis is being prepared and will be launched in a few seconds" at bounding box center [584, 83] width 1093 height 16
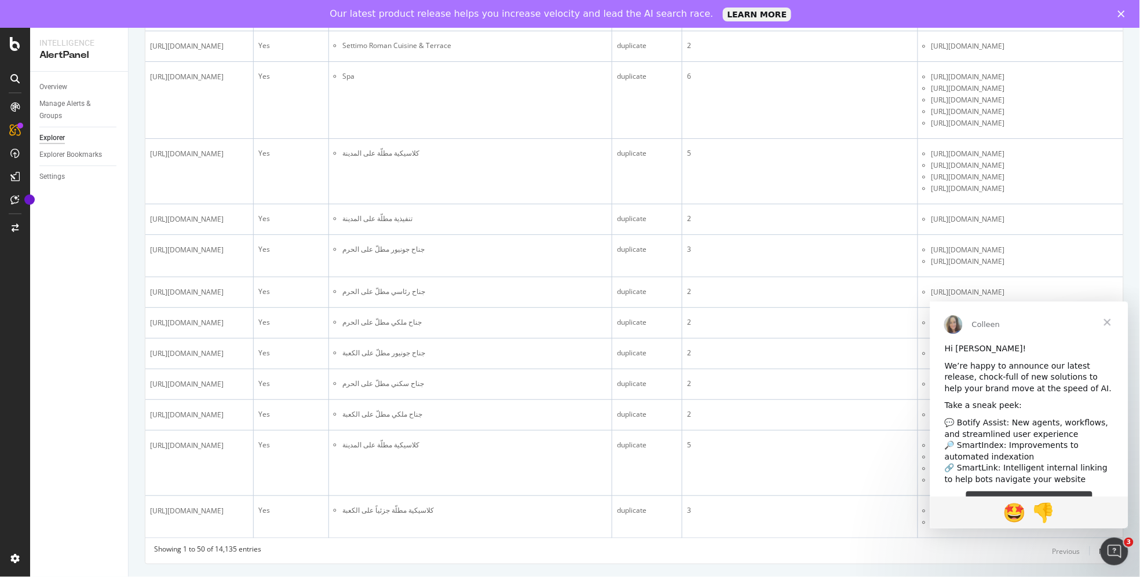
scroll to position [3135, 0]
